Goal: Information Seeking & Learning: Learn about a topic

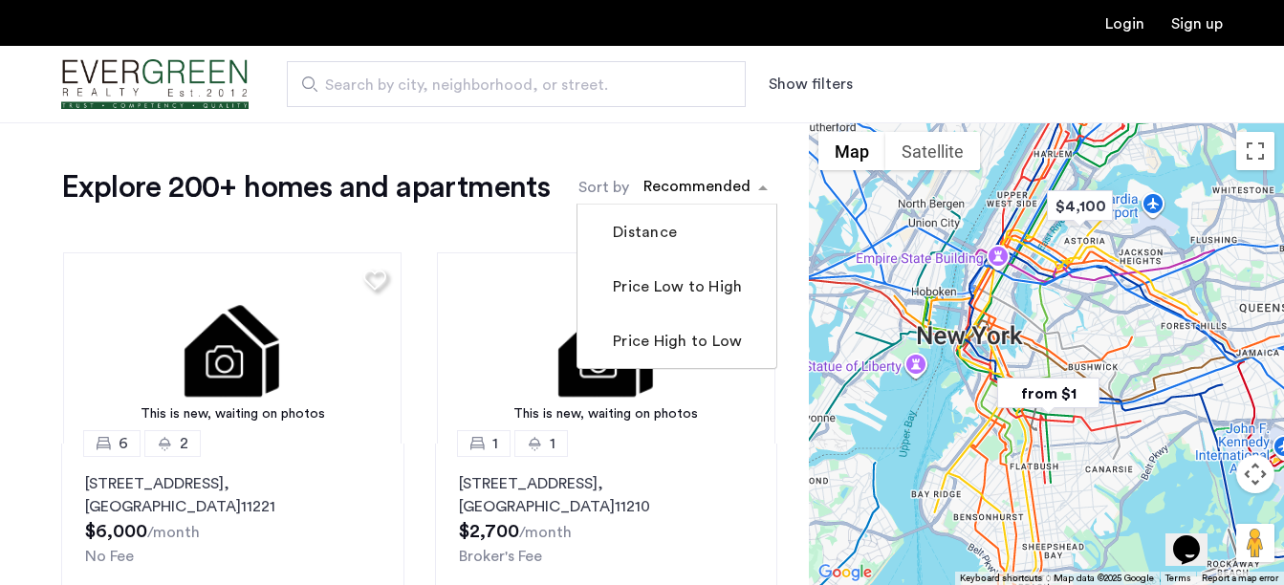
click at [758, 185] on span "sort-apartment" at bounding box center [765, 187] width 24 height 23
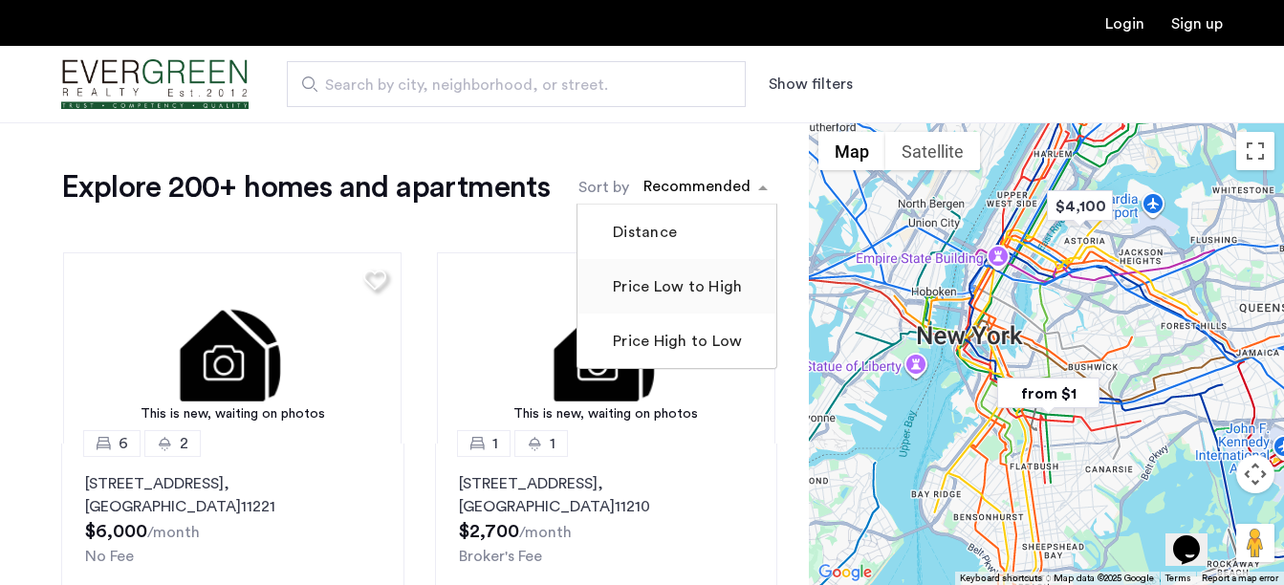
click at [715, 292] on label "Price Low to High" at bounding box center [675, 286] width 133 height 23
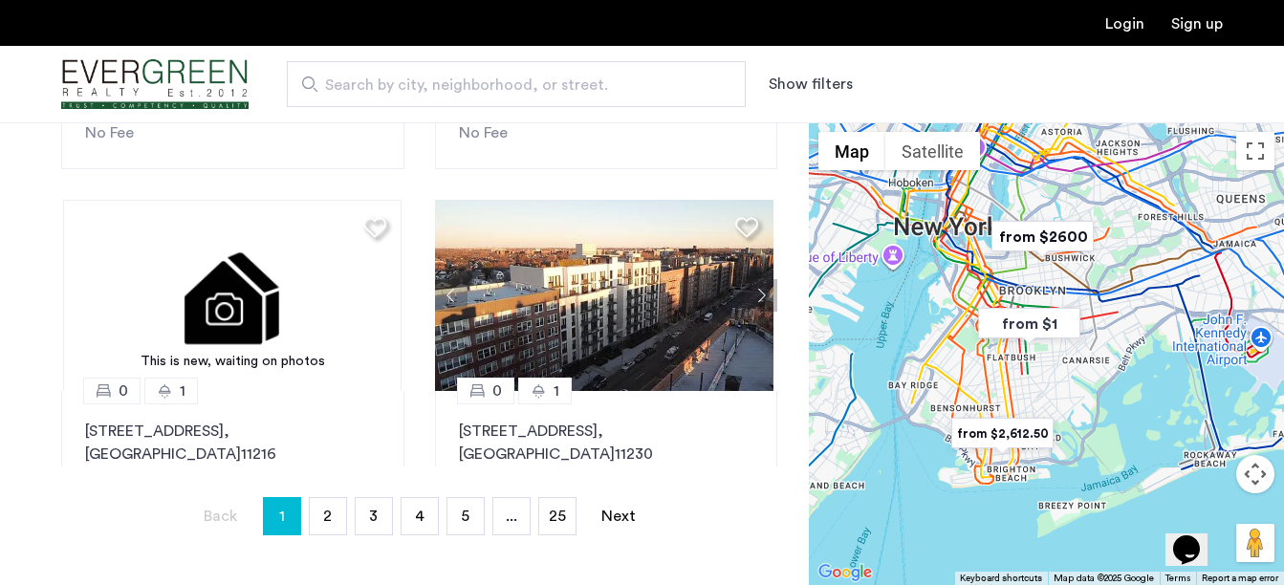
scroll to position [1577, 0]
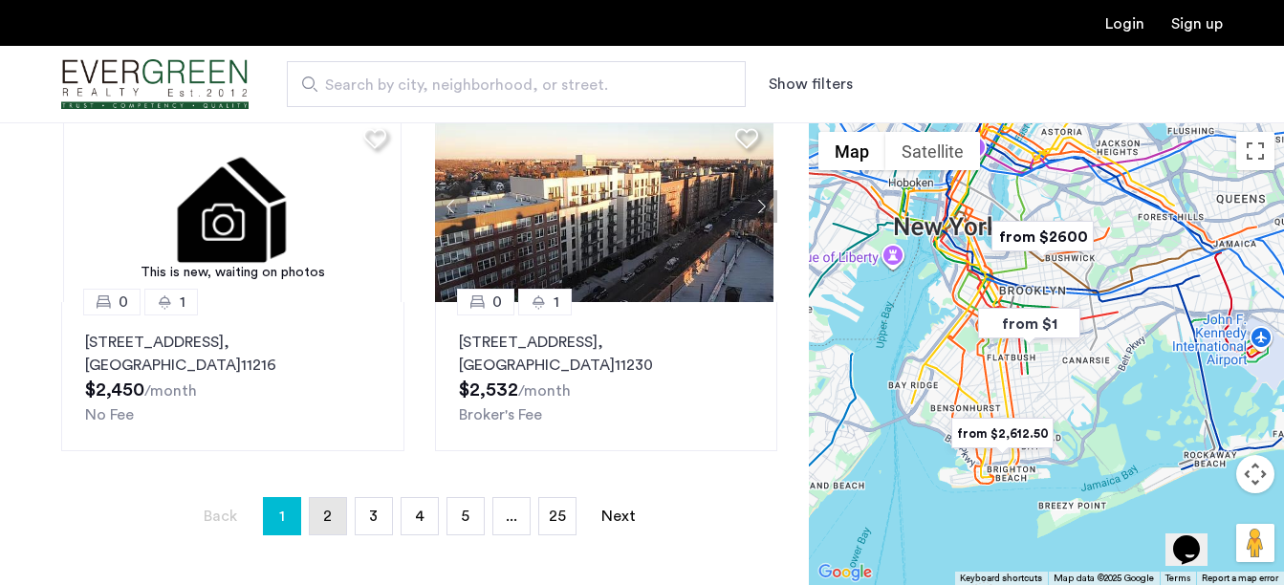
click at [321, 521] on link "page 2" at bounding box center [328, 516] width 36 height 36
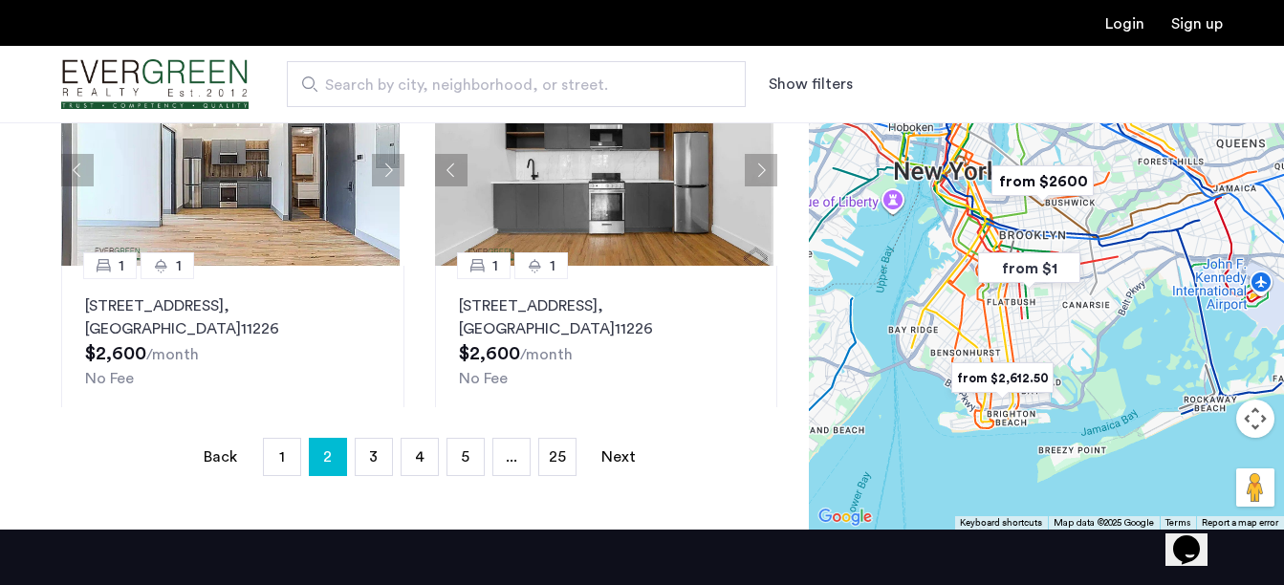
scroll to position [480, 0]
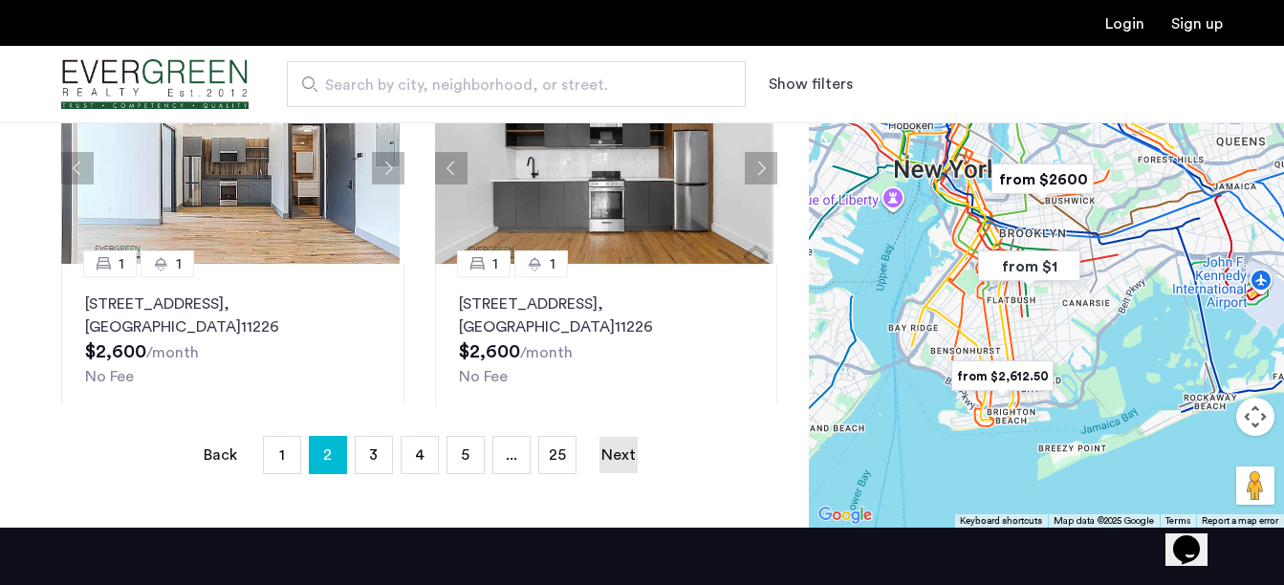
click at [627, 444] on link "Next page" at bounding box center [618, 455] width 38 height 36
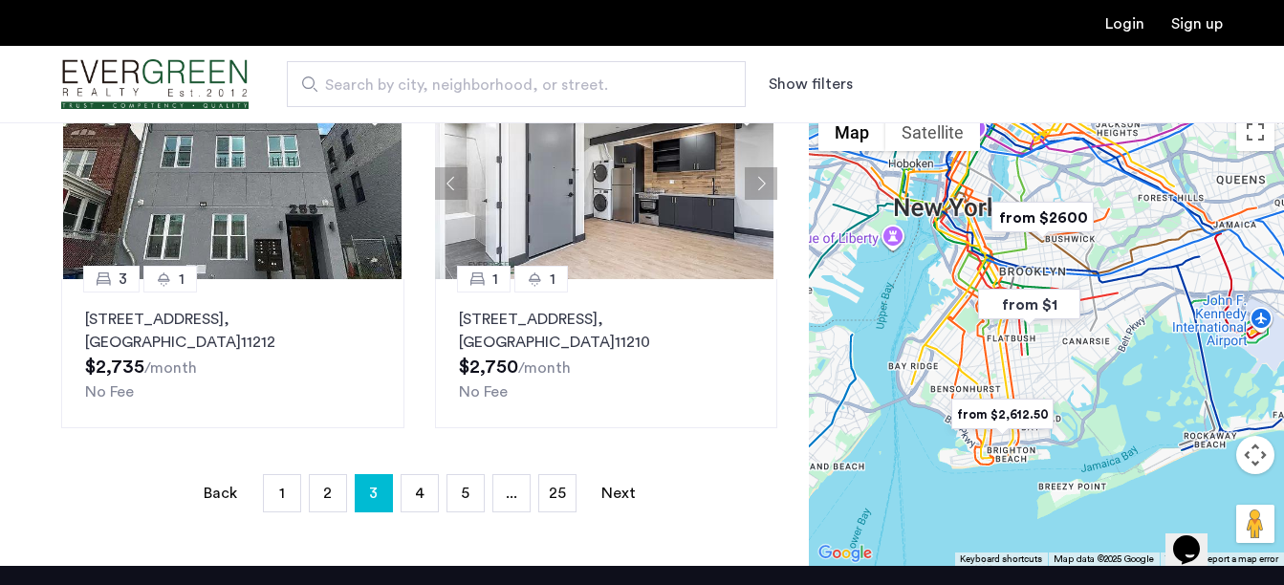
scroll to position [453, 0]
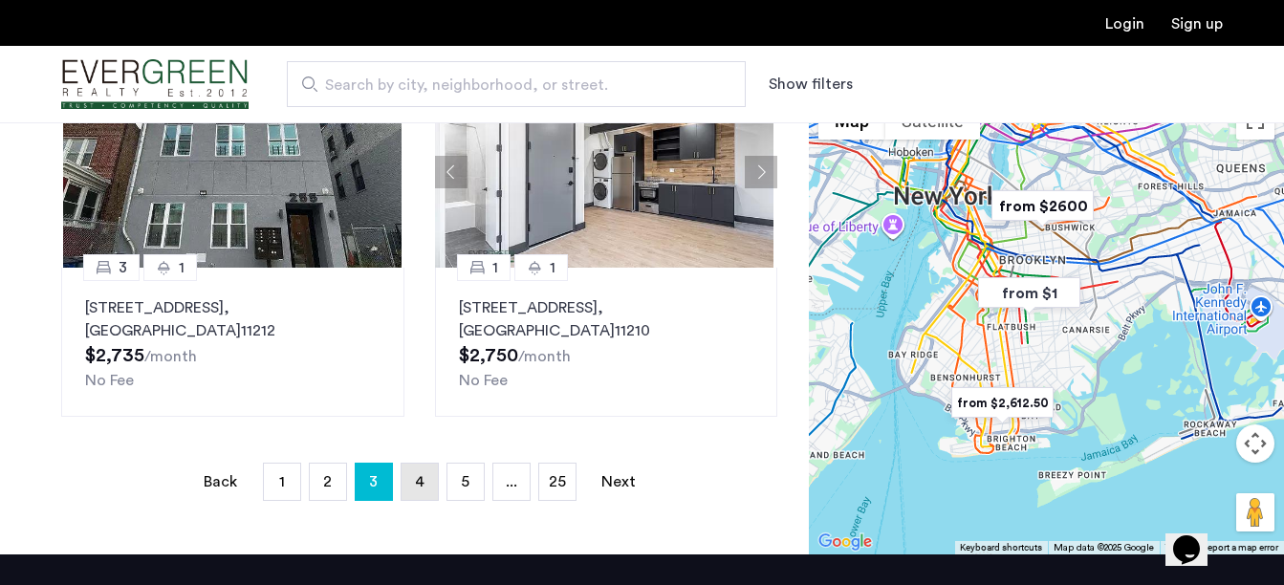
click at [420, 486] on span "4" at bounding box center [420, 481] width 10 height 15
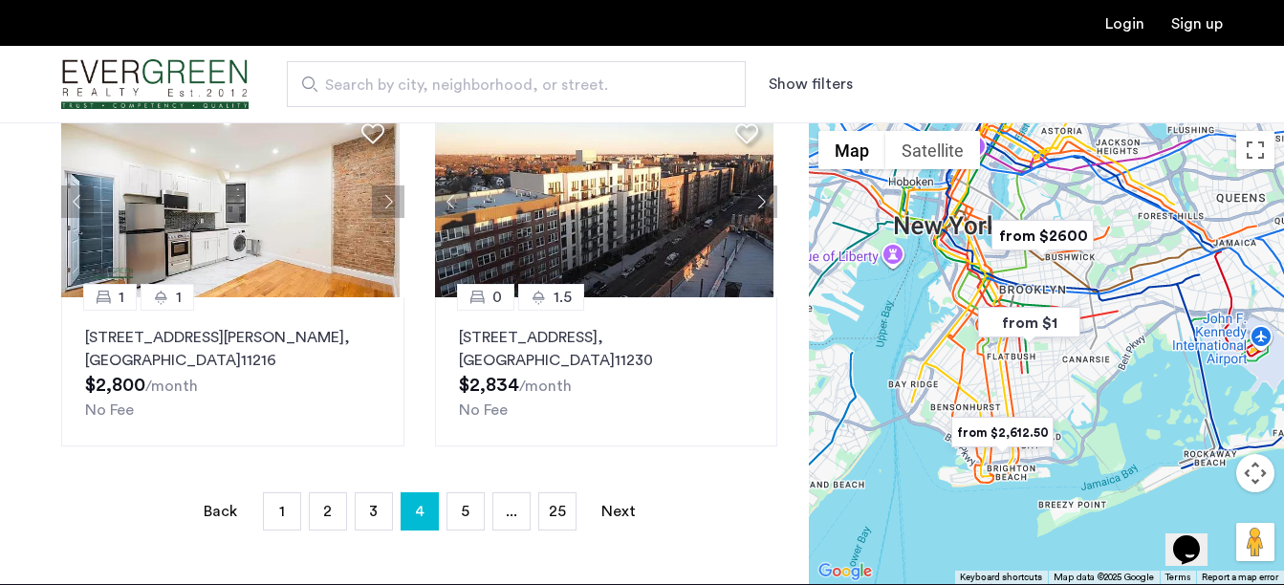
scroll to position [427, 0]
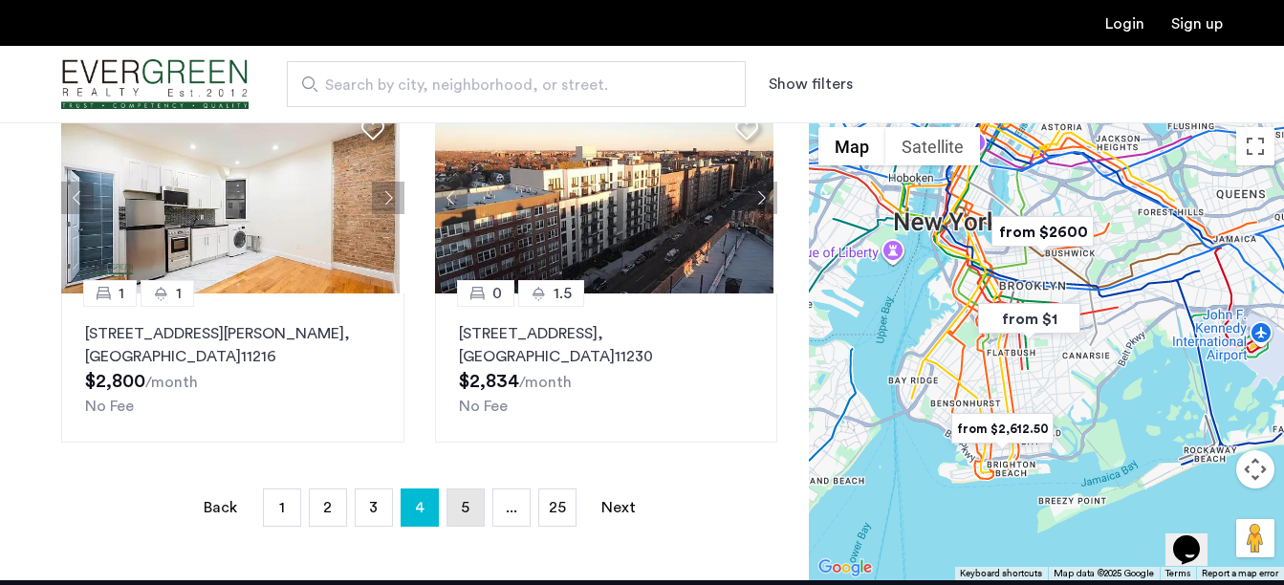
click at [466, 500] on span "5" at bounding box center [465, 507] width 9 height 15
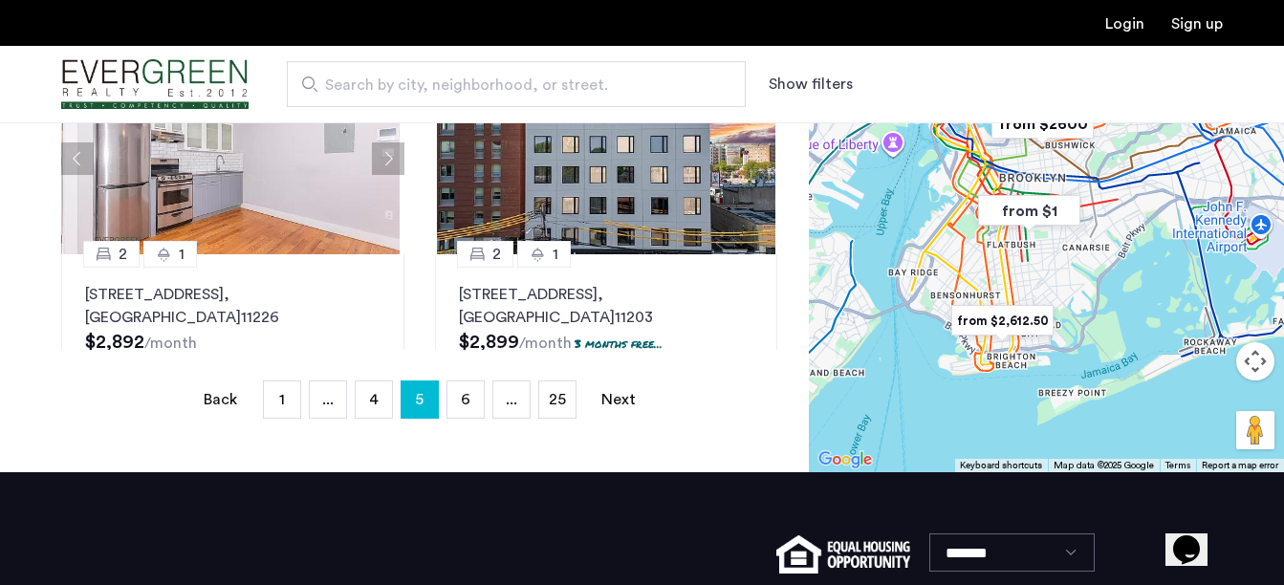
scroll to position [544, 0]
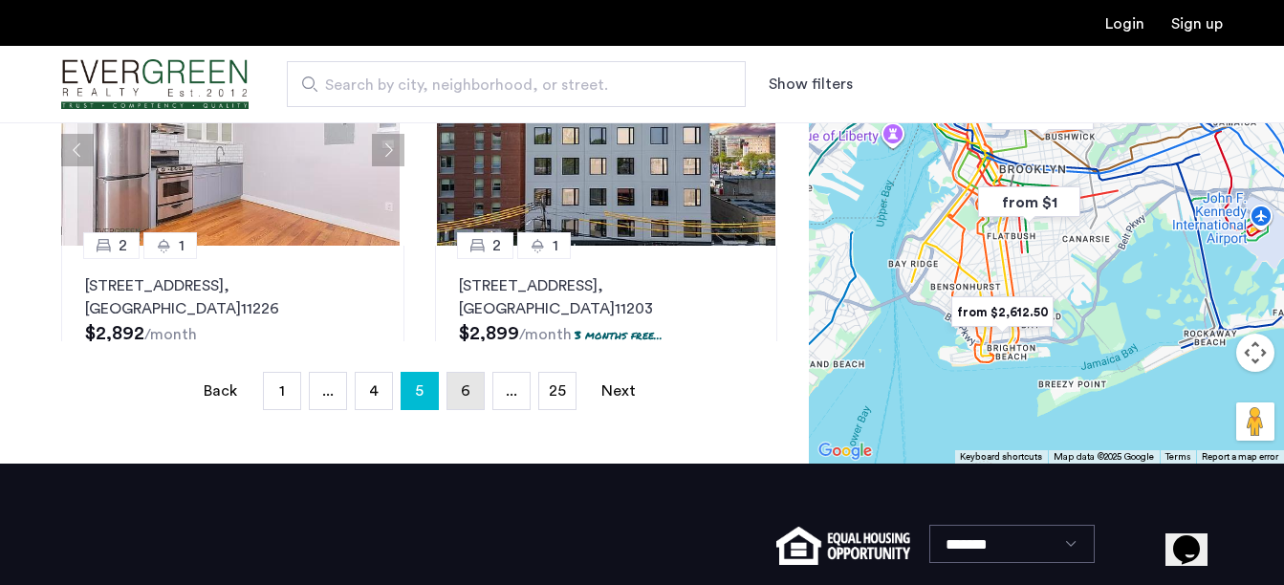
click at [461, 387] on span "6" at bounding box center [466, 390] width 10 height 15
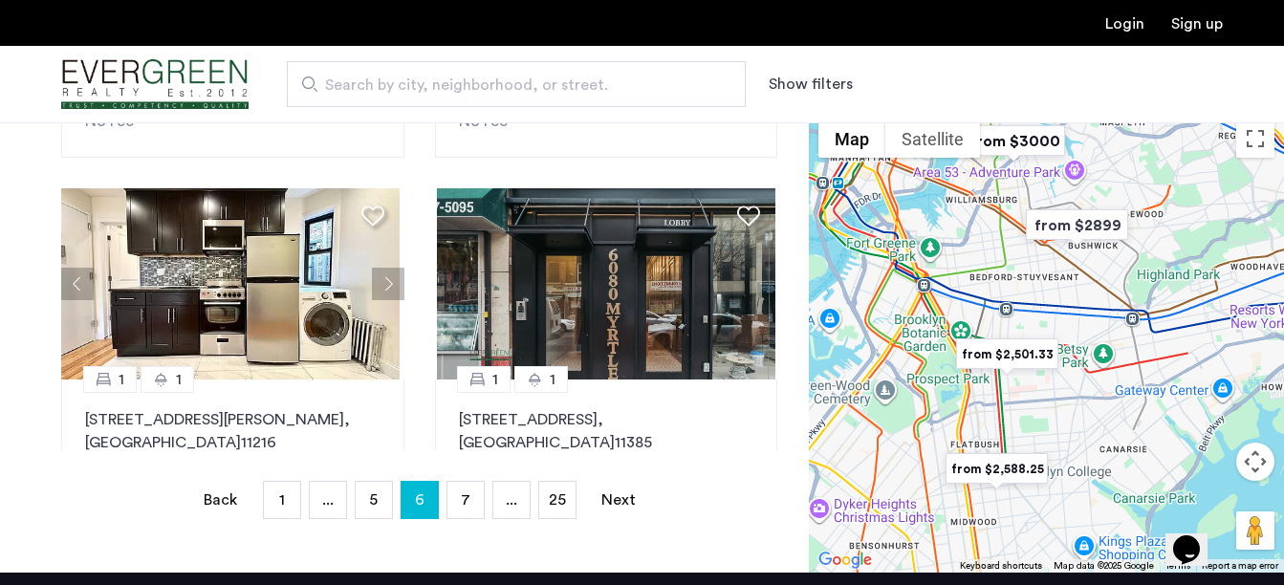
scroll to position [444, 0]
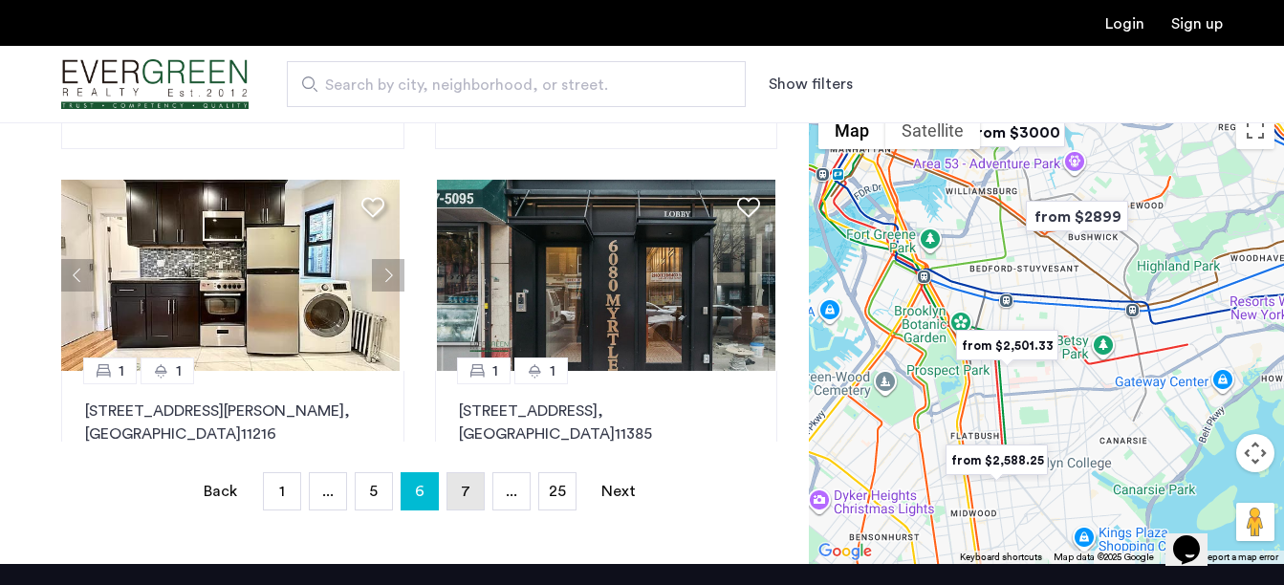
click at [455, 485] on link "page 7" at bounding box center [465, 491] width 36 height 36
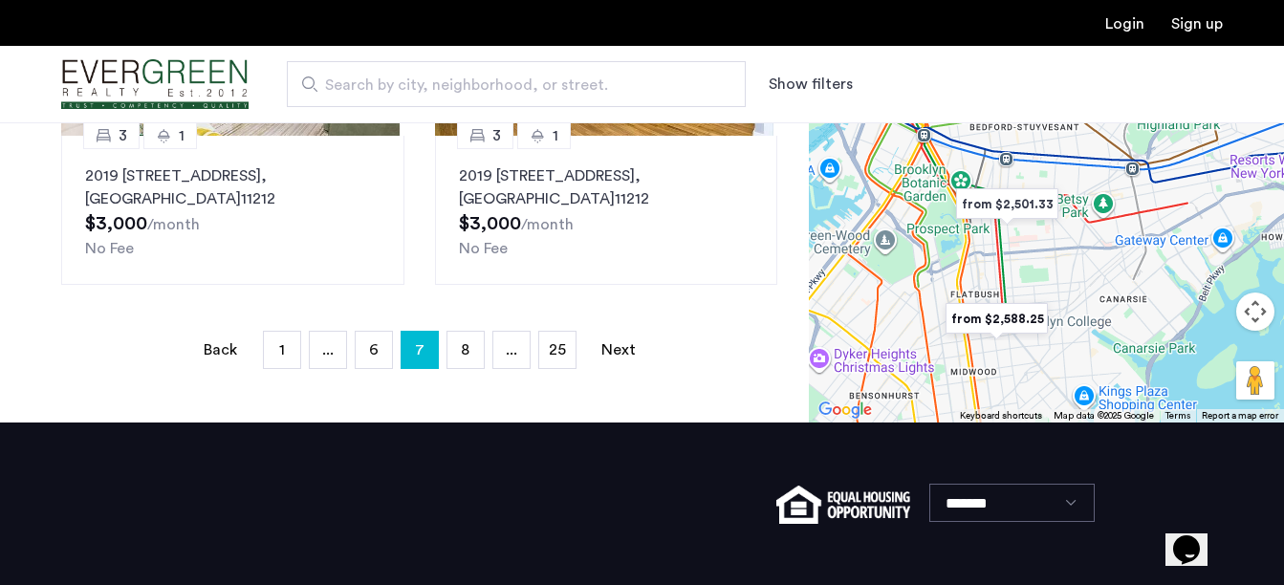
scroll to position [608, 0]
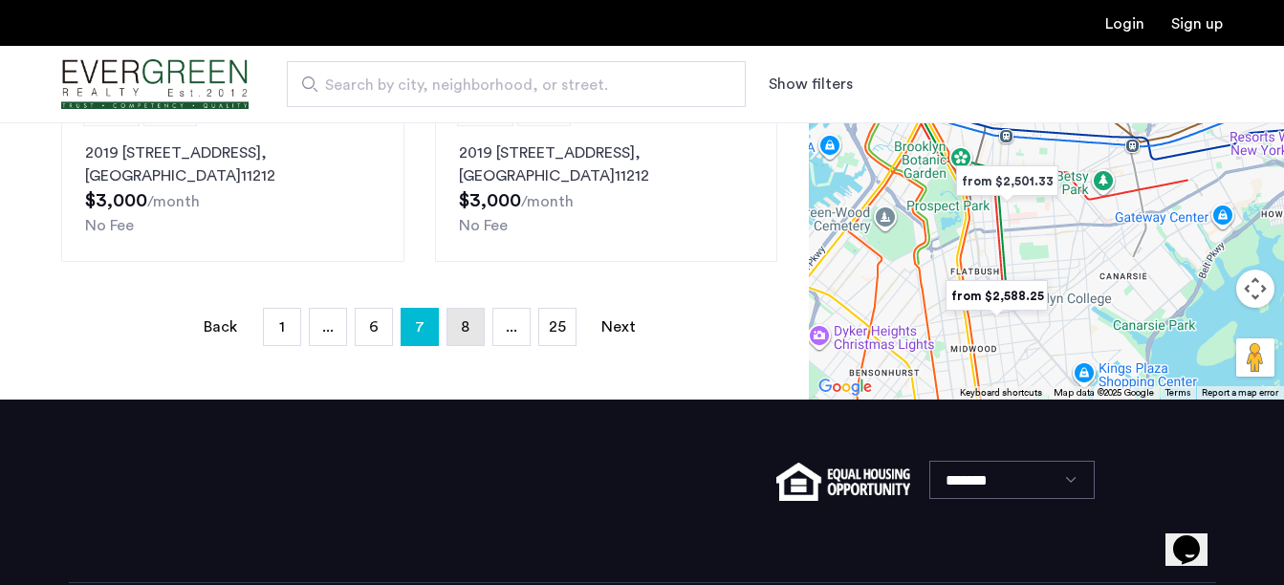
click at [456, 326] on link "page 8" at bounding box center [465, 327] width 36 height 36
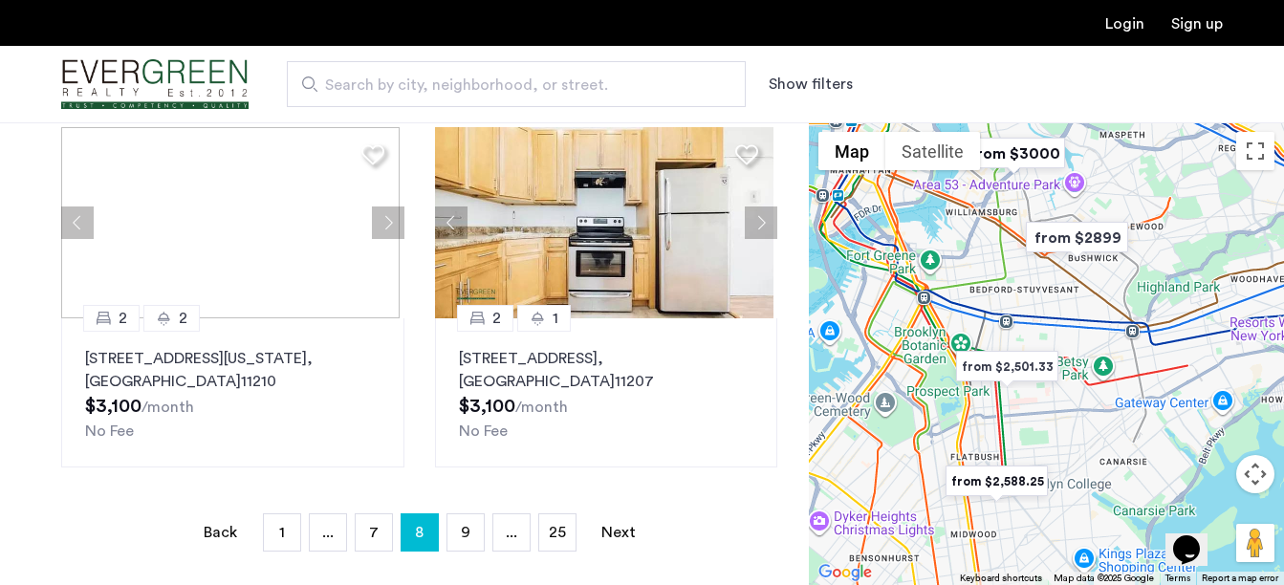
scroll to position [425, 0]
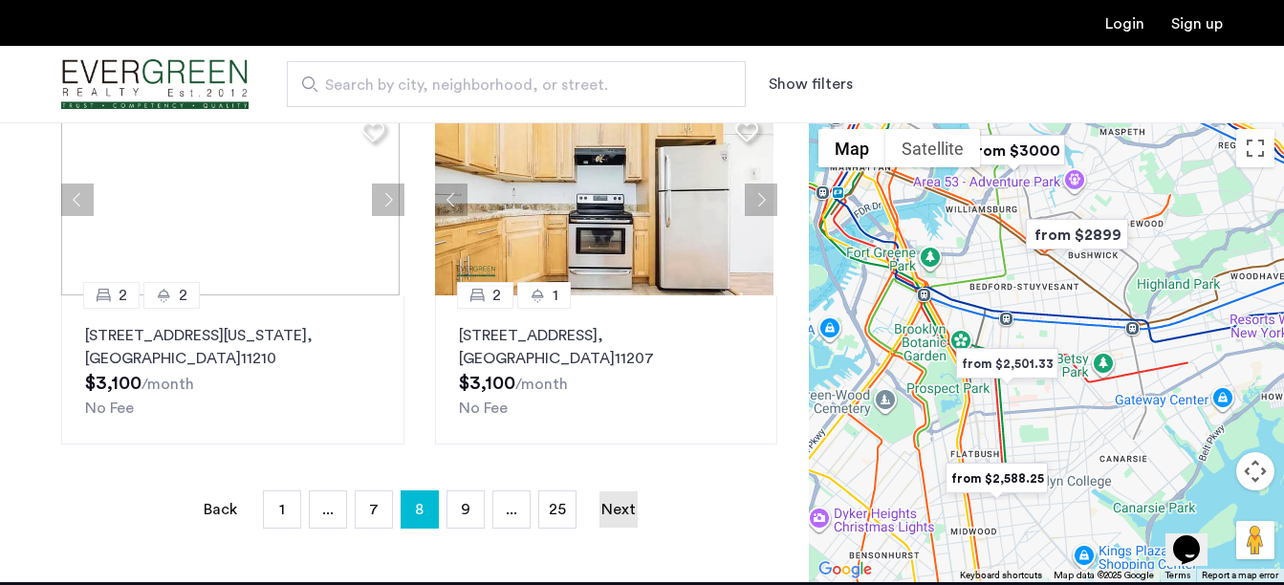
click at [628, 509] on link "Next page" at bounding box center [618, 509] width 38 height 36
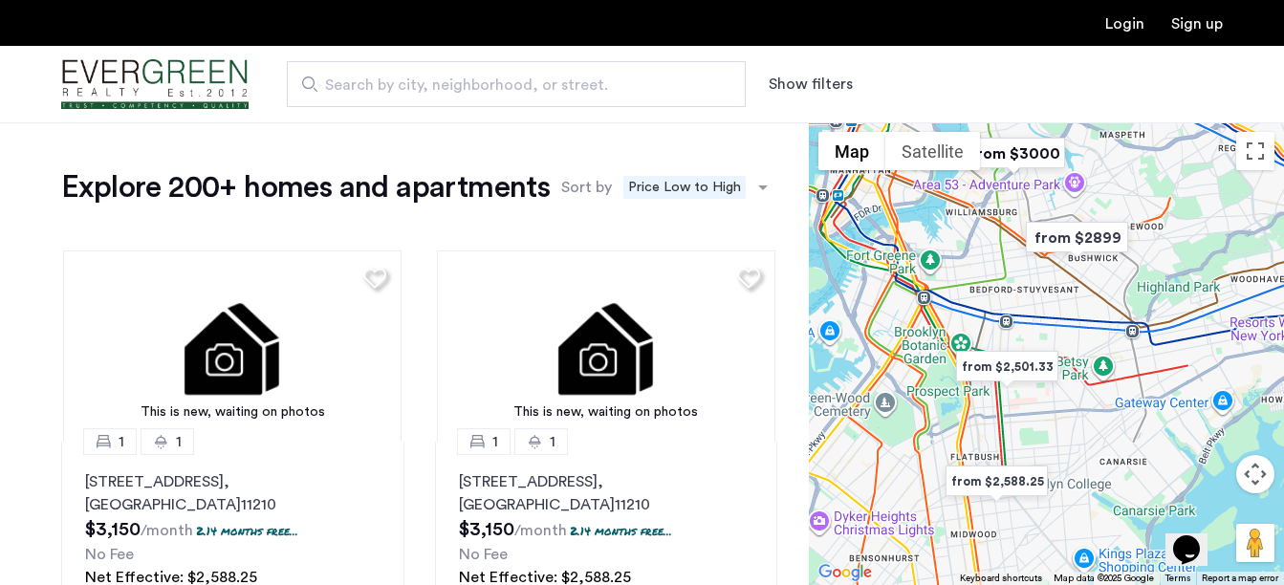
drag, startPoint x: 1289, startPoint y: 184, endPoint x: 1267, endPoint y: 321, distance: 139.4
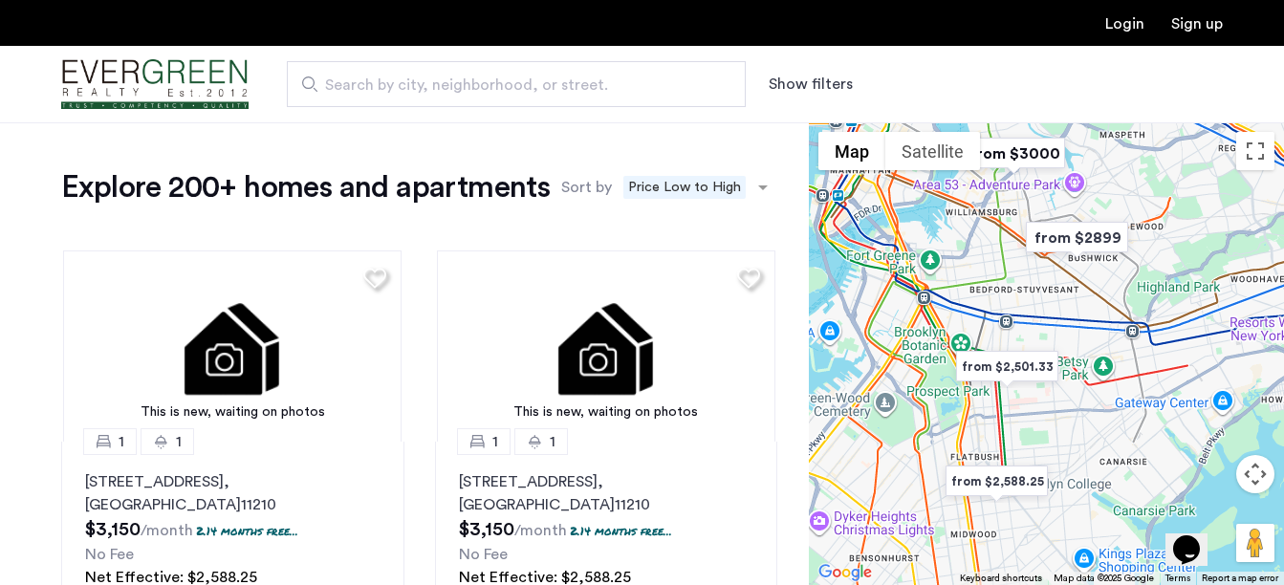
copy app-root "Lorem Ips Dolorsitamet Cons Adipi Elitse Doeiusmodtemp Incididu utlaboree Dolor…"
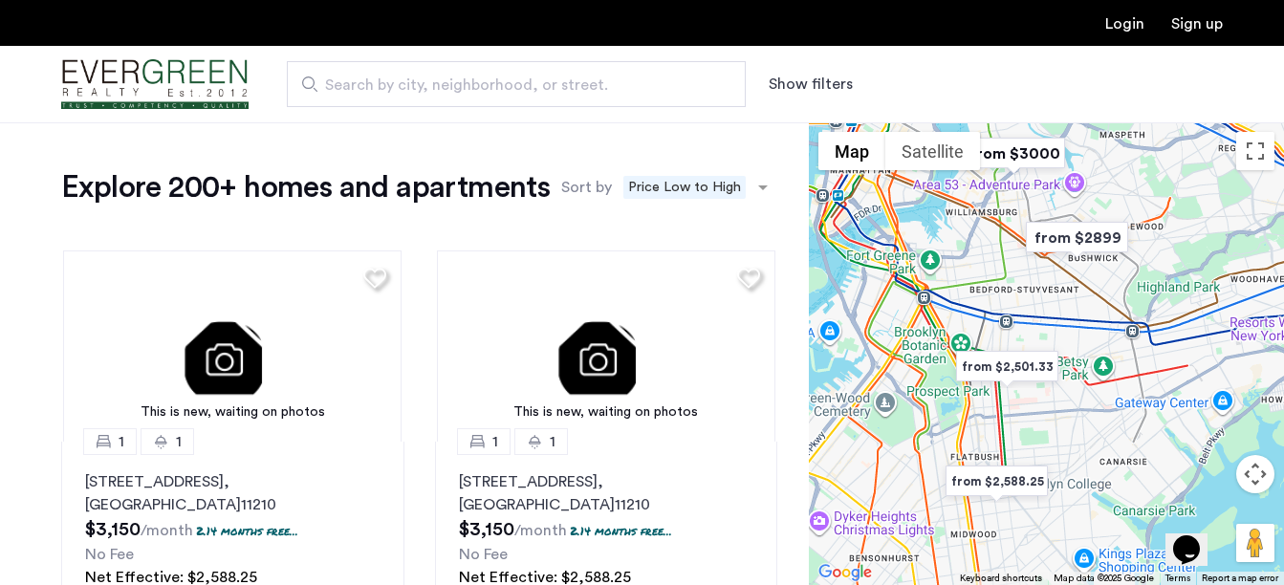
click at [591, 89] on span "Search by city, neighborhood, or street." at bounding box center [508, 85] width 367 height 23
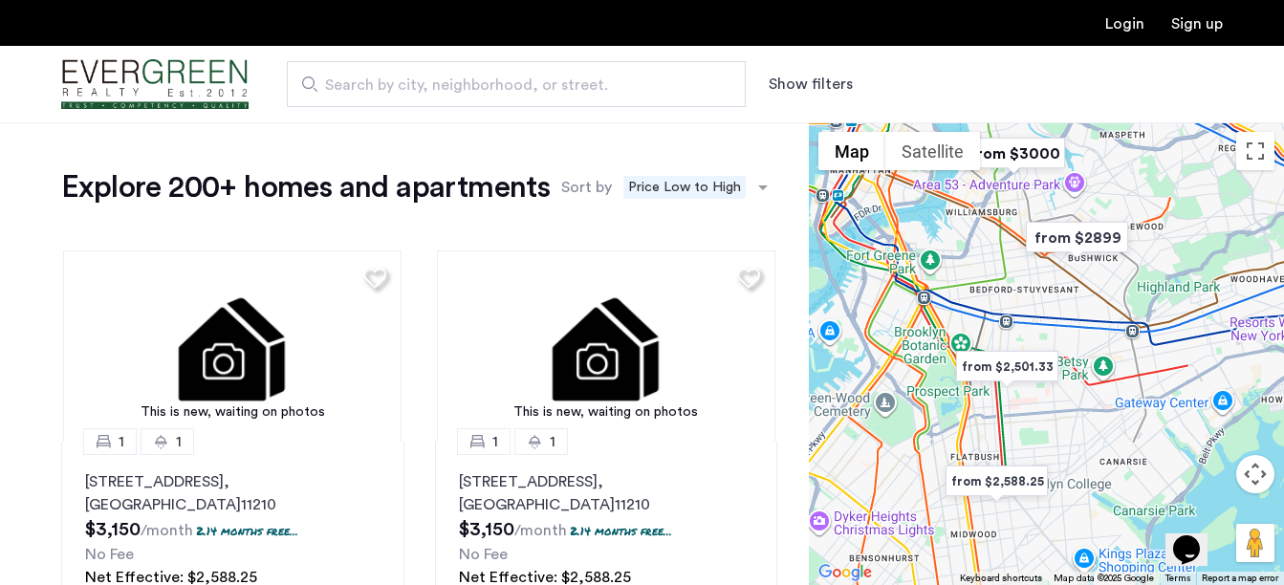
click at [591, 89] on input "Search by city, neighborhood, or street." at bounding box center [516, 84] width 459 height 46
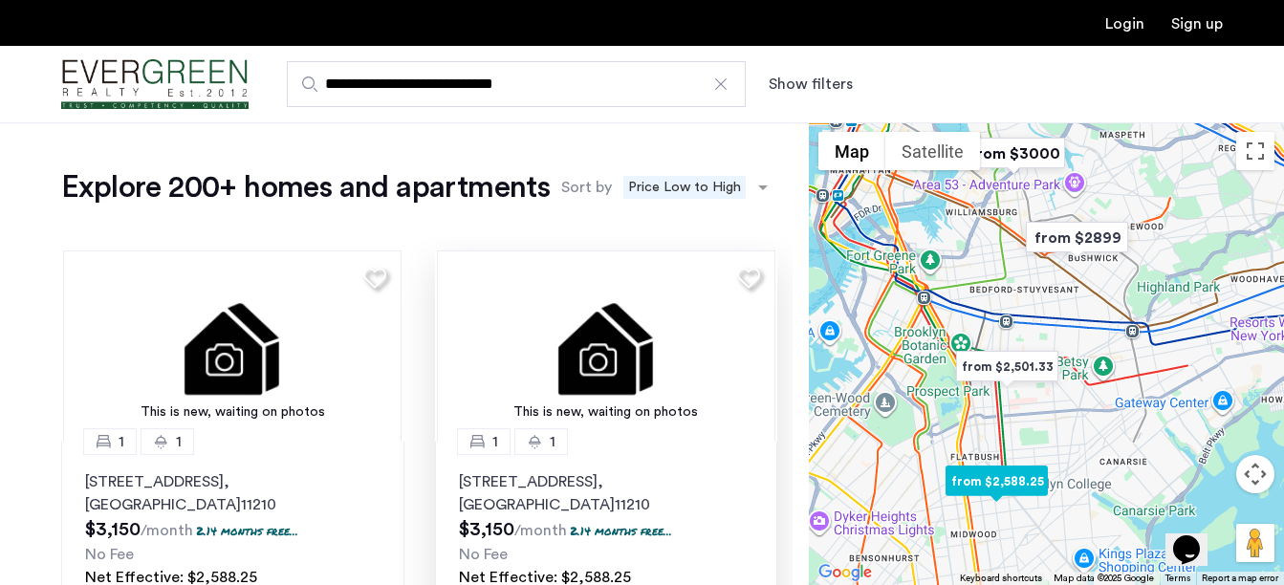
type input "**********"
